Goal: Transaction & Acquisition: Purchase product/service

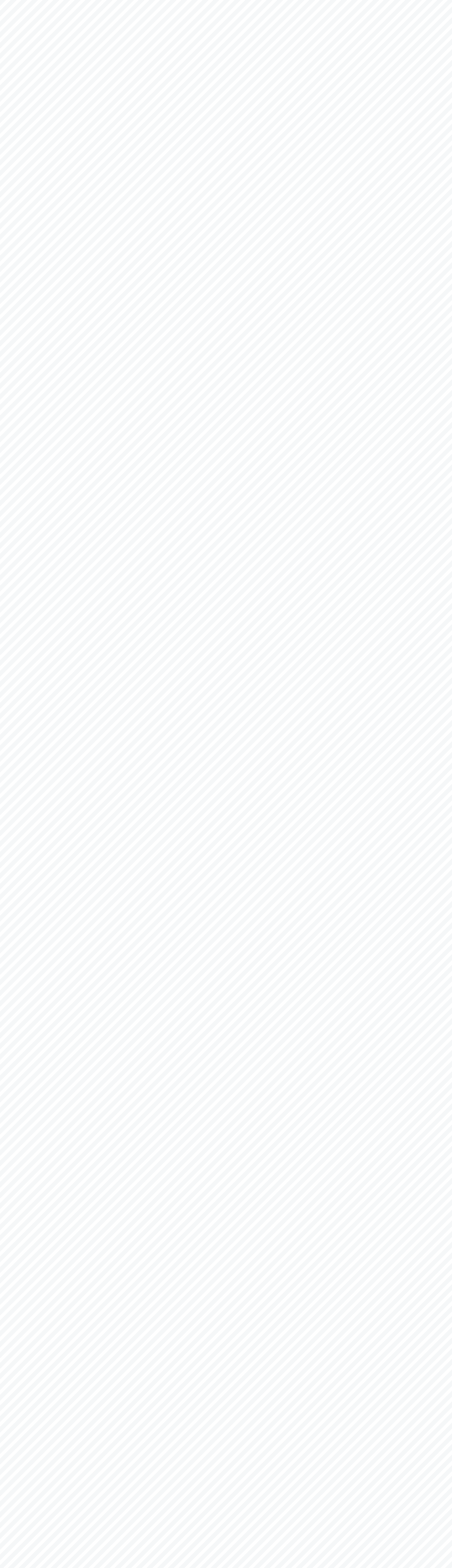
click at [149, 13] on body at bounding box center [226, 784] width 452 height 1568
click at [442, 139] on body at bounding box center [226, 784] width 452 height 1568
click at [95, 1568] on html at bounding box center [226, 784] width 452 height 1568
click at [16, 1532] on body at bounding box center [226, 784] width 452 height 1568
